Goal: Task Accomplishment & Management: Use online tool/utility

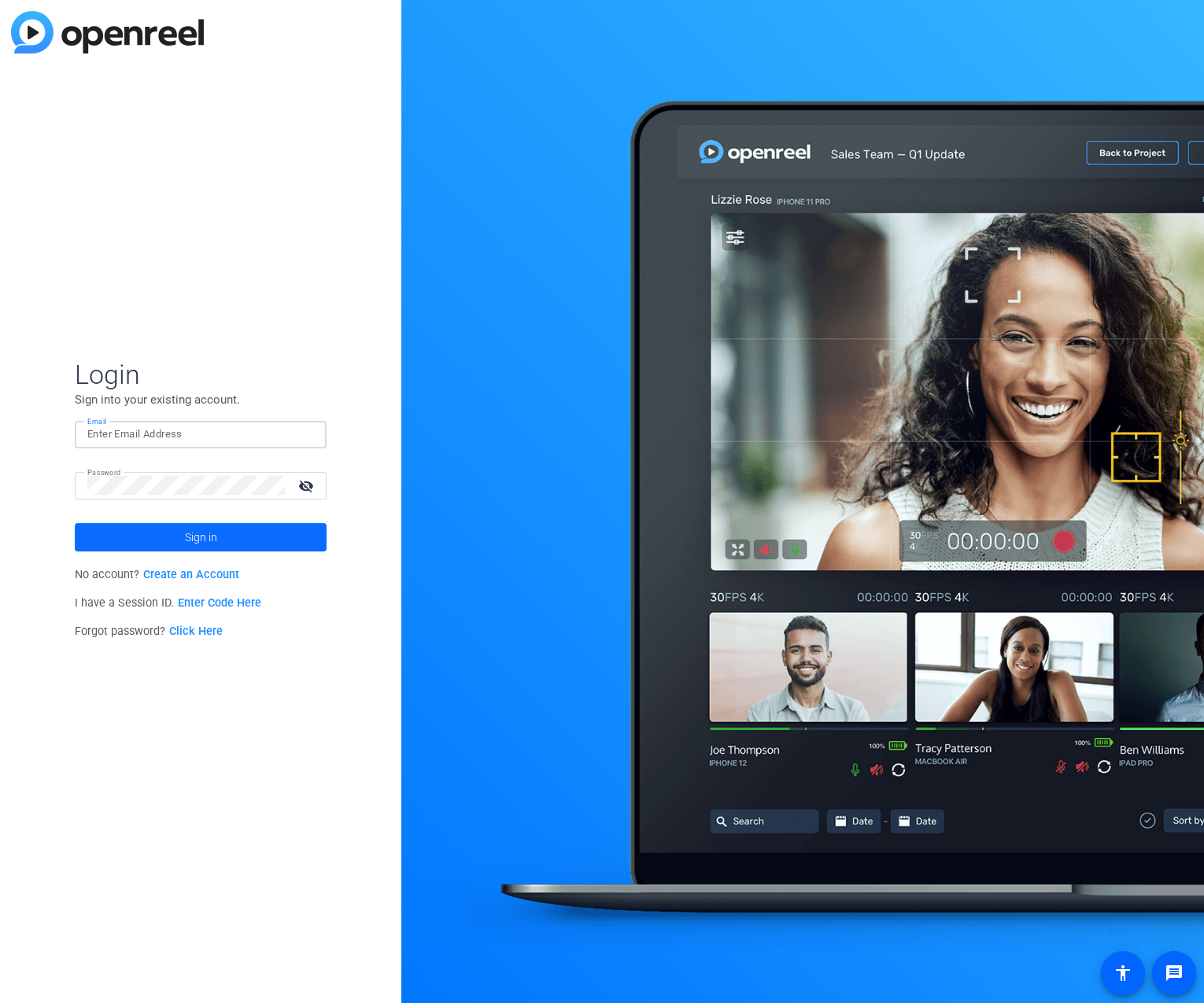
type input "[PERSON_NAME][EMAIL_ADDRESS][PERSON_NAME][DOMAIN_NAME]"
click at [197, 535] on span "Sign in" at bounding box center [201, 537] width 32 height 39
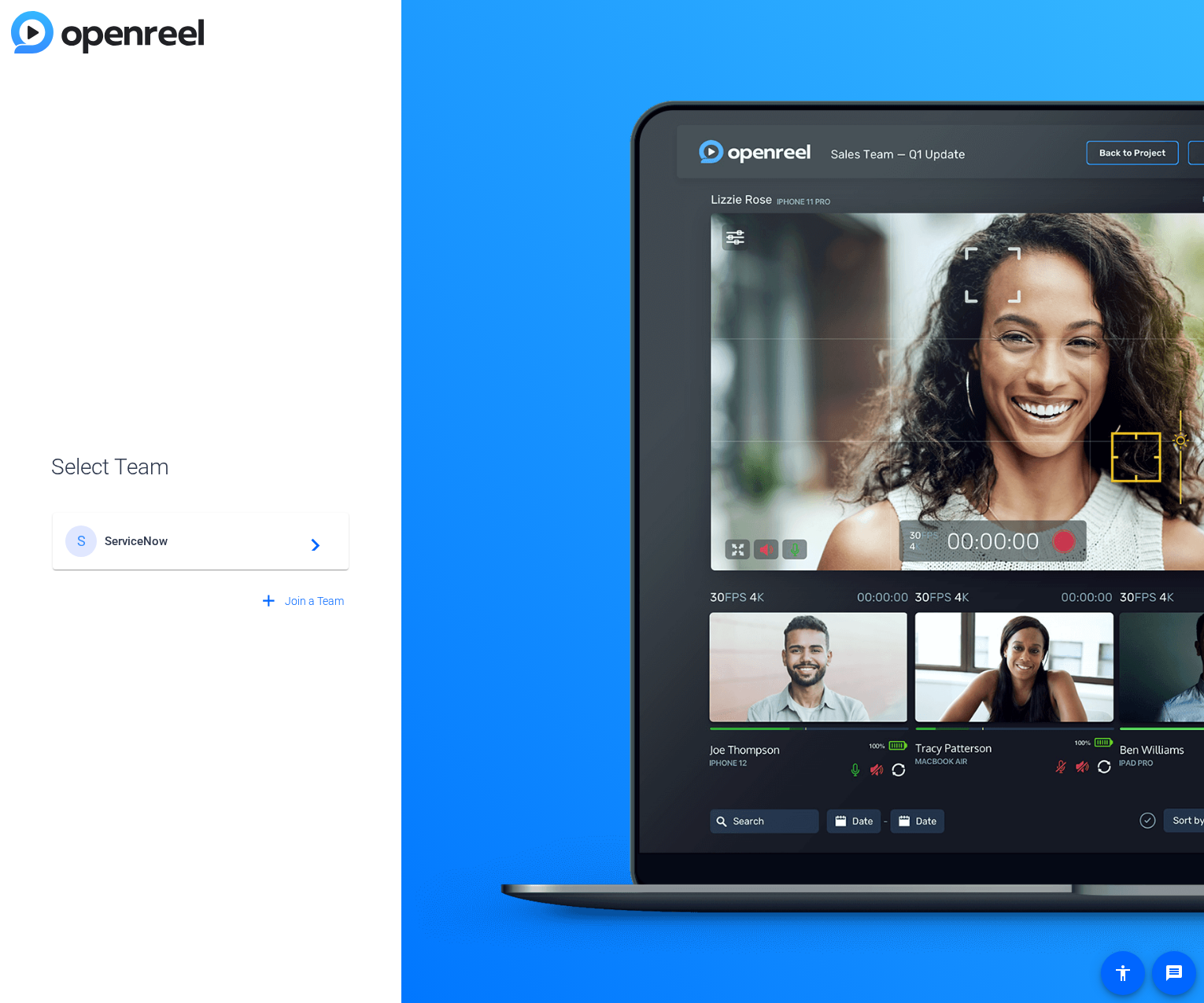
click at [113, 541] on span "ServiceNow" at bounding box center [203, 541] width 196 height 14
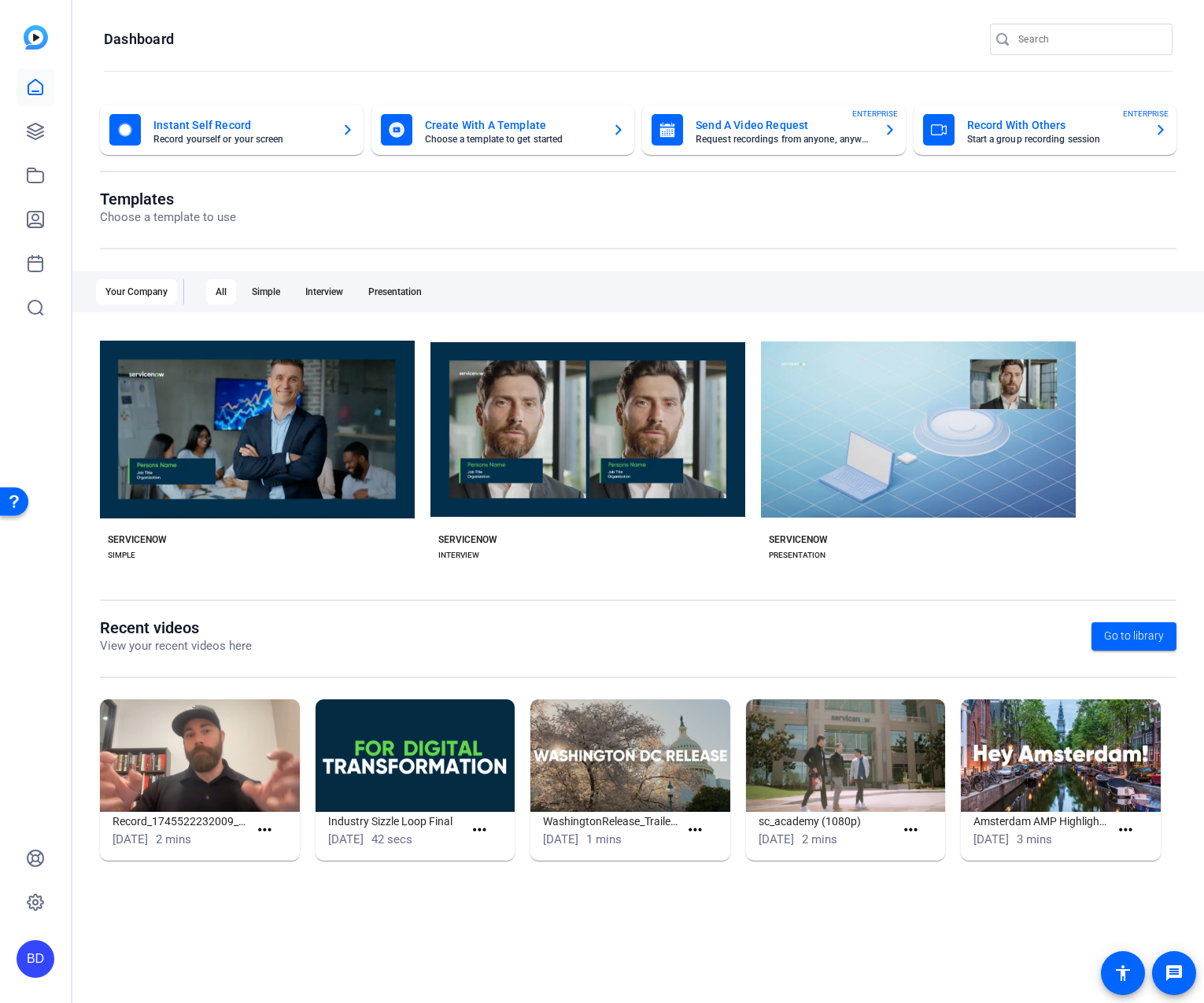
click at [735, 133] on mat-card-title "Send A Video Request" at bounding box center [783, 125] width 175 height 18
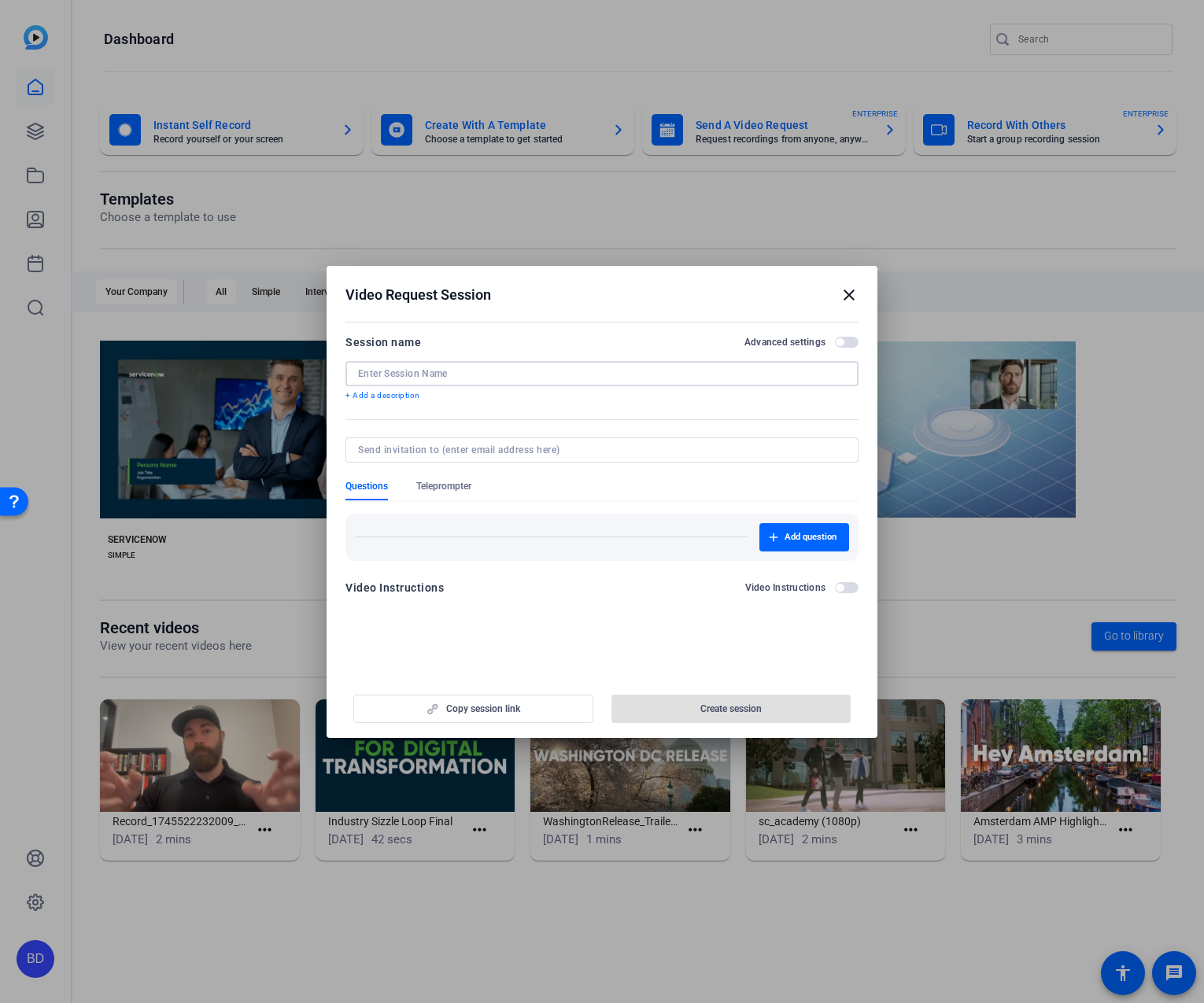
click at [447, 374] on input at bounding box center [601, 374] width 488 height 13
paste input "September Partner Insider"
type input "September Partner Insider"
click at [742, 708] on span "Create session" at bounding box center [730, 708] width 61 height 13
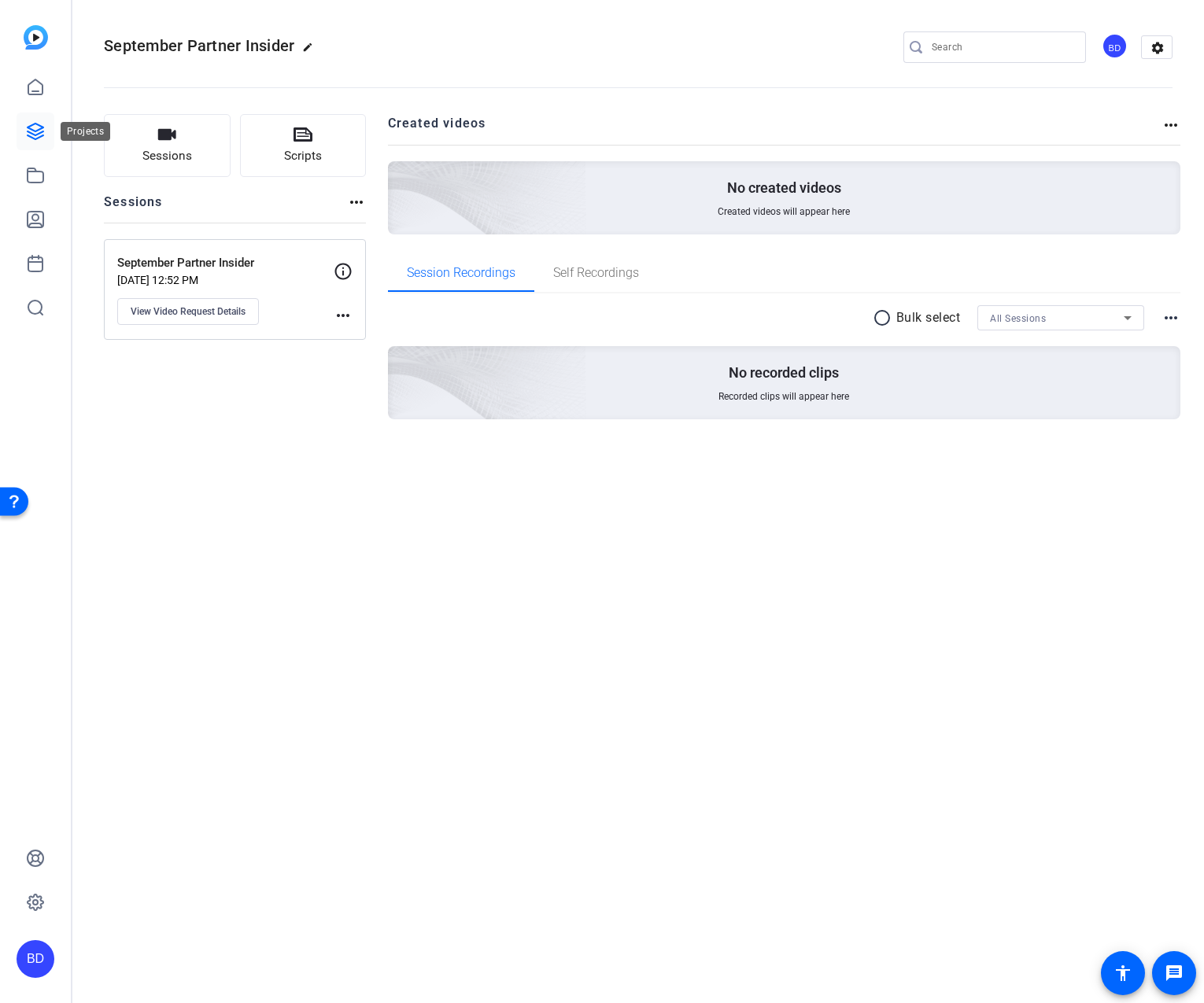
click at [34, 130] on icon at bounding box center [35, 131] width 18 height 18
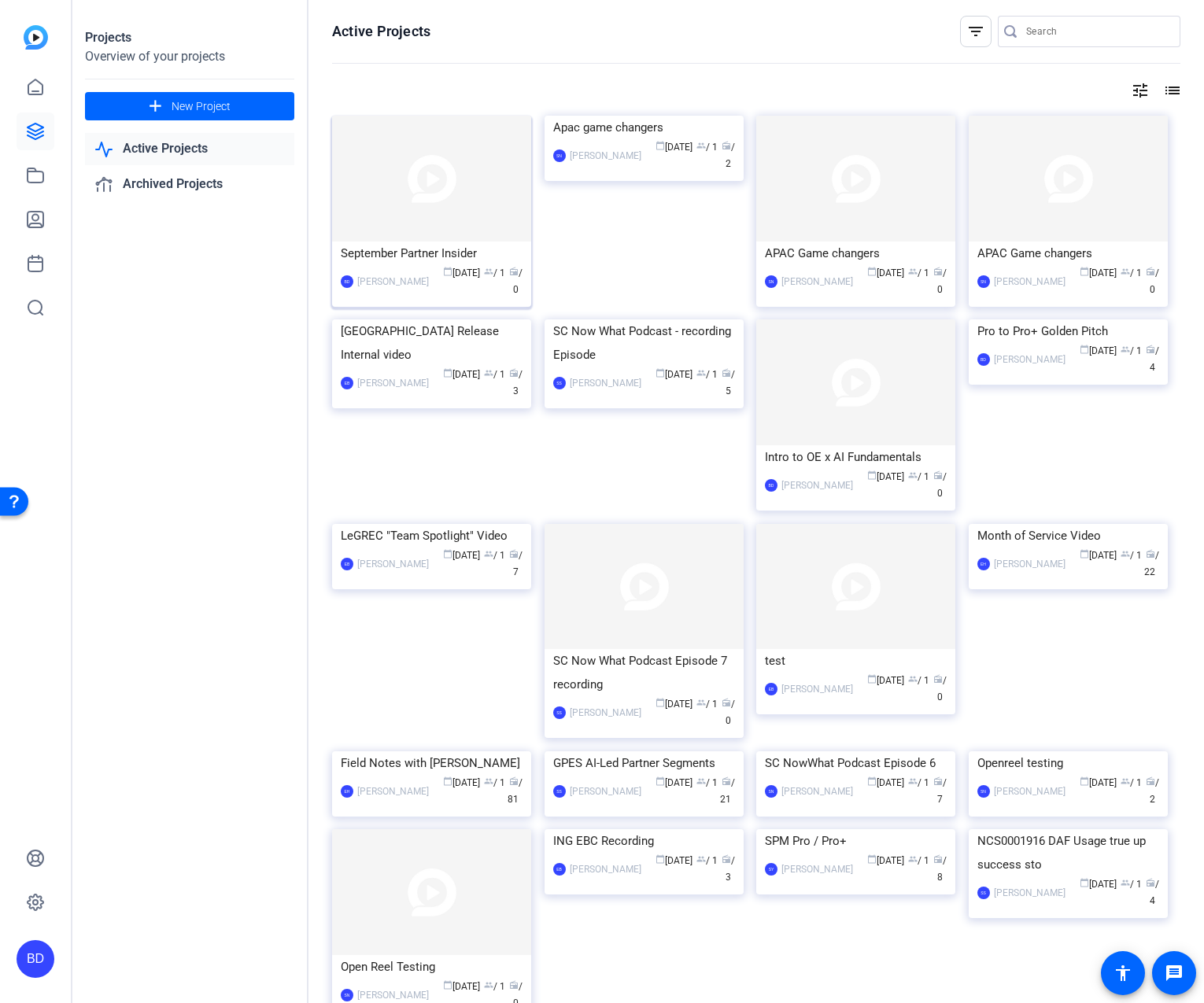
click at [398, 251] on div "September Partner Insider" at bounding box center [432, 253] width 181 height 24
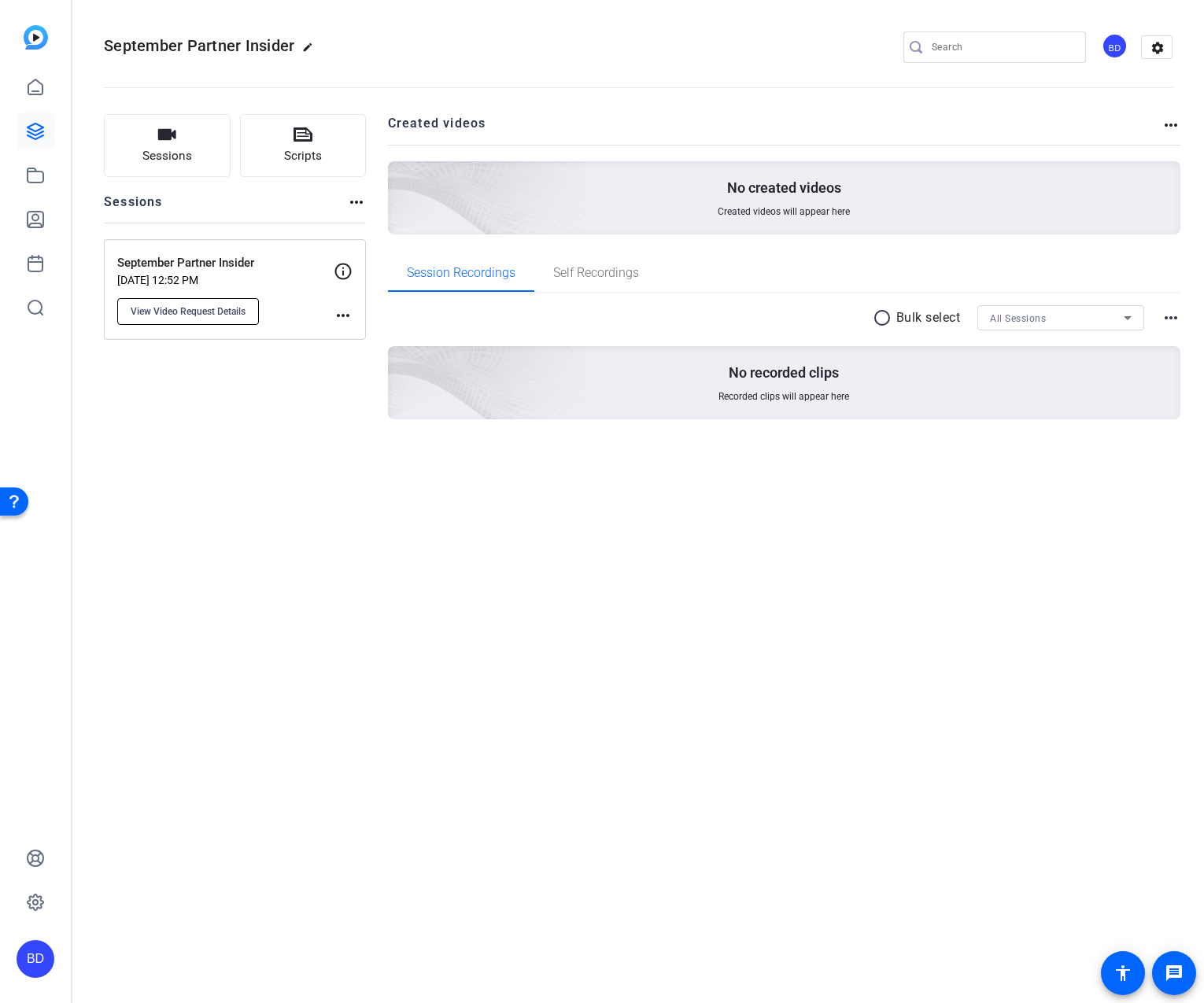
click at [204, 311] on span "View Video Request Details" at bounding box center [188, 311] width 115 height 13
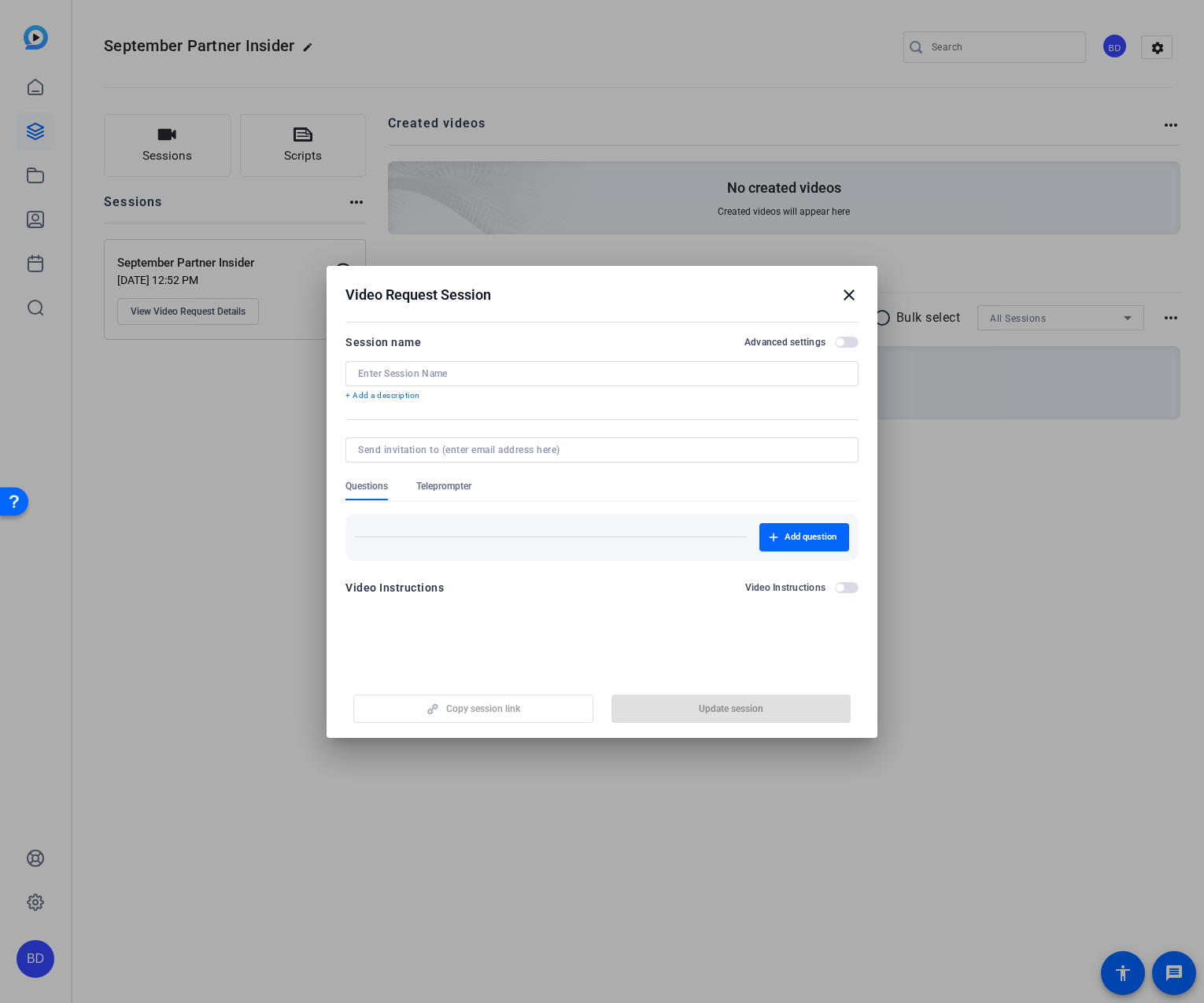
type input "September Partner Insider"
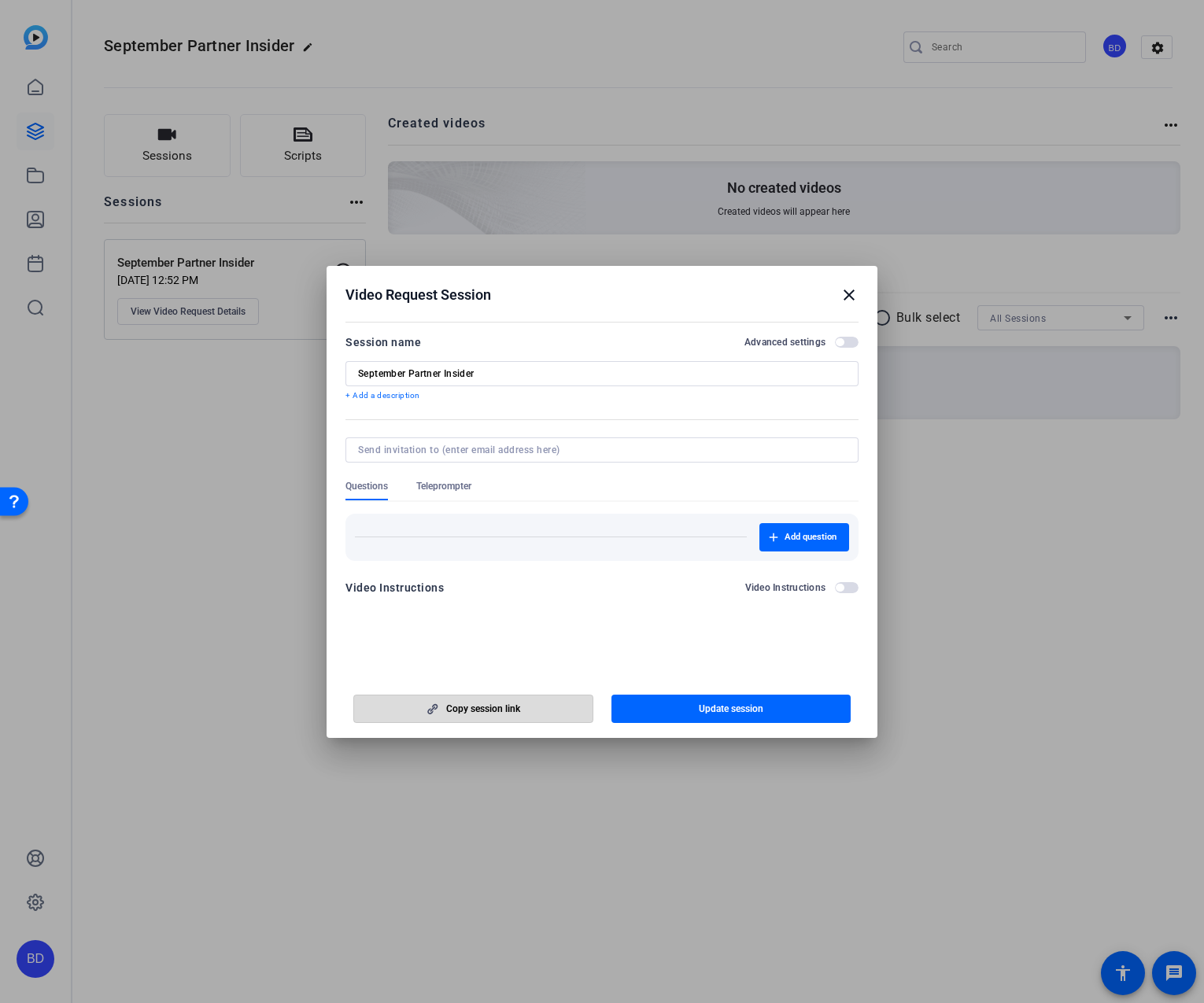
click at [490, 708] on span "Copy session link" at bounding box center [483, 708] width 74 height 13
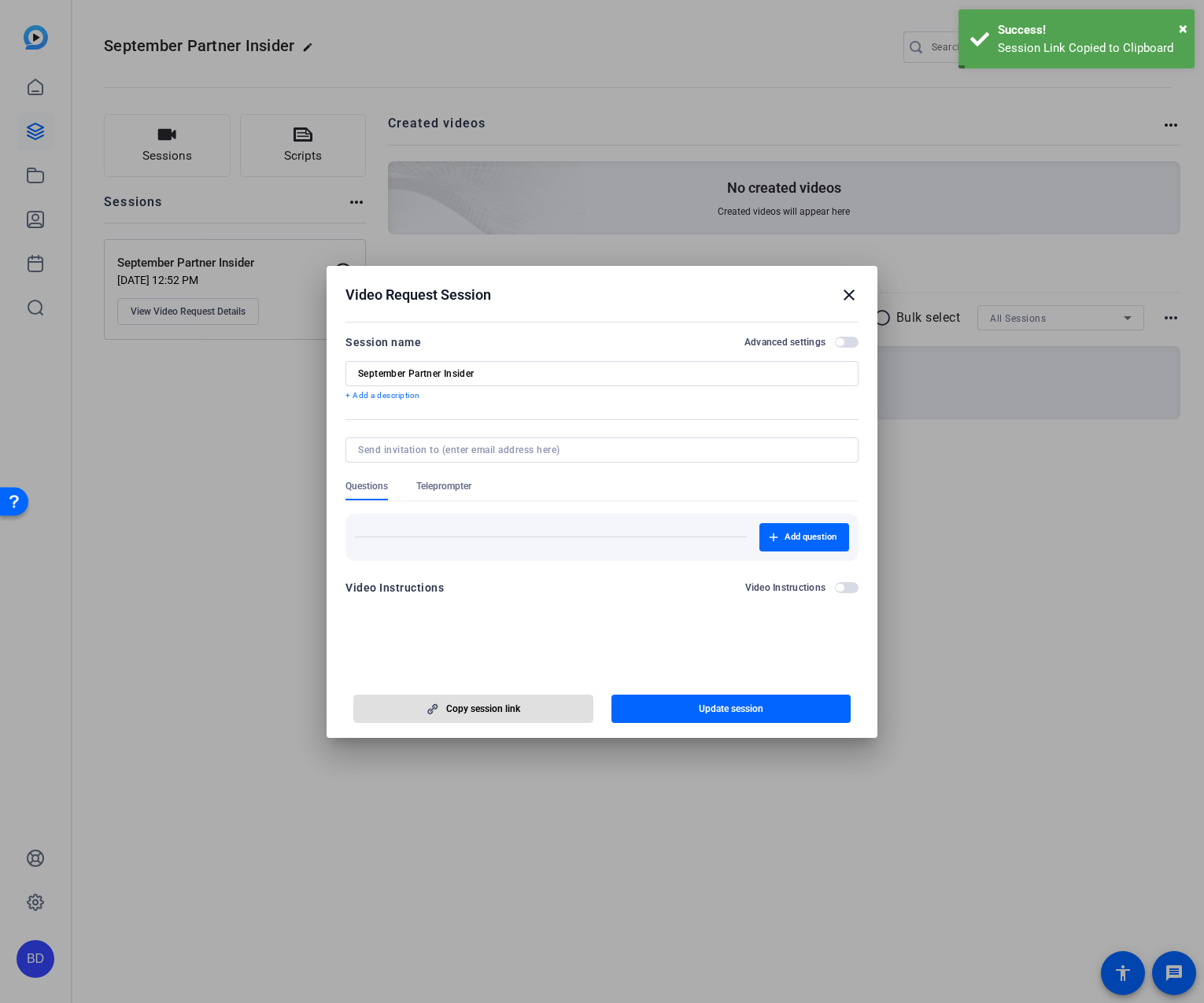
click at [846, 295] on mat-icon "close" at bounding box center [849, 295] width 18 height 18
